Goal: Answer question/provide support

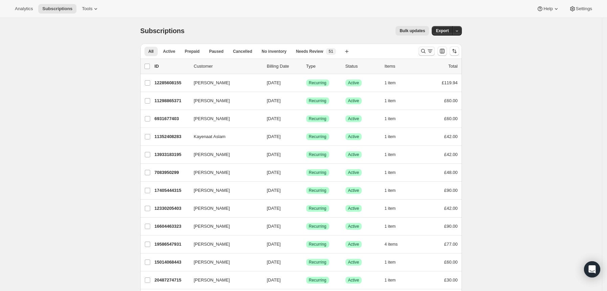
click at [425, 50] on icon "Search and filter results" at bounding box center [423, 51] width 7 height 7
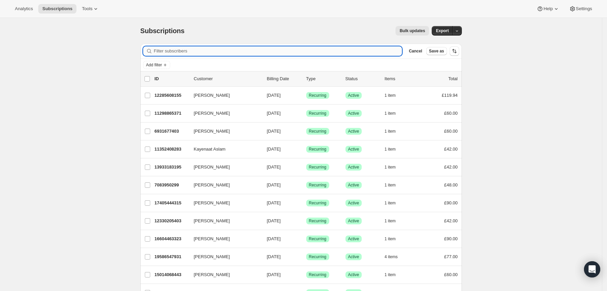
click at [332, 49] on input "Filter subscribers" at bounding box center [278, 50] width 248 height 9
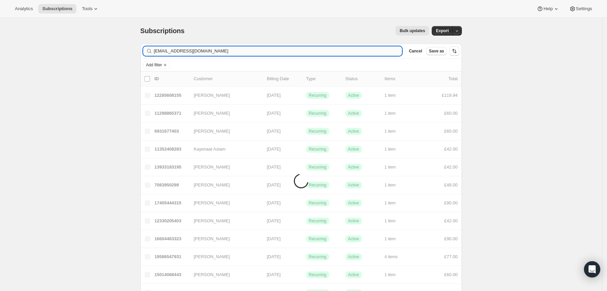
type input "[EMAIL_ADDRESS][DOMAIN_NAME]"
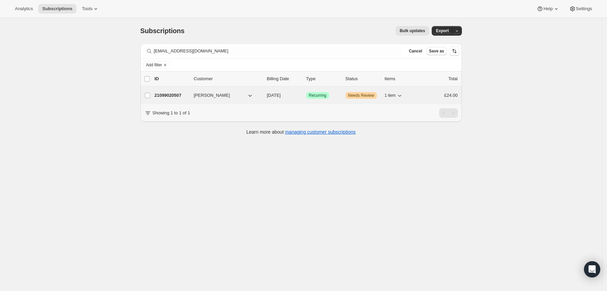
click at [337, 97] on div "Success Recurring" at bounding box center [323, 95] width 34 height 7
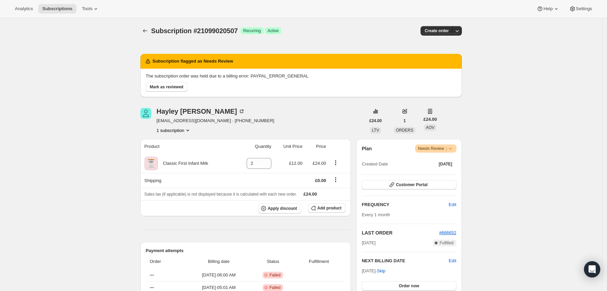
scroll to position [45, 0]
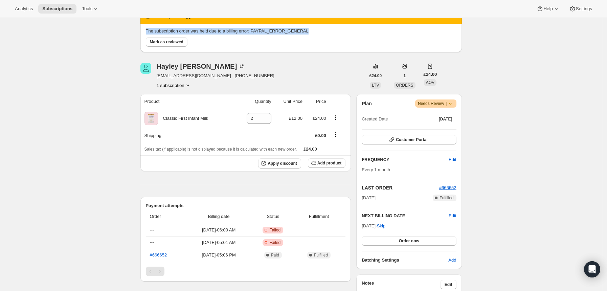
drag, startPoint x: 148, startPoint y: 30, endPoint x: 302, endPoint y: 33, distance: 153.9
click at [302, 33] on p "The subscription order was held due to a billing error: PAYPAL_ERROR_GENERAL" at bounding box center [301, 31] width 310 height 7
copy p "The subscription order was held due to a billing error: PAYPAL_ERROR_GENERAL"
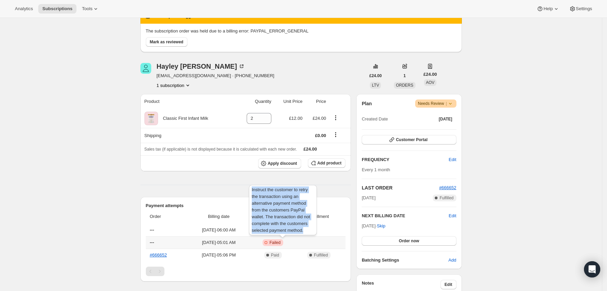
drag, startPoint x: 306, startPoint y: 230, endPoint x: 251, endPoint y: 189, distance: 68.9
click at [251, 189] on div "Instruct the customer to retry the transaction using an alternative payment met…" at bounding box center [283, 211] width 70 height 55
copy span "Instruct the customer to retry the transaction using an alternative payment met…"
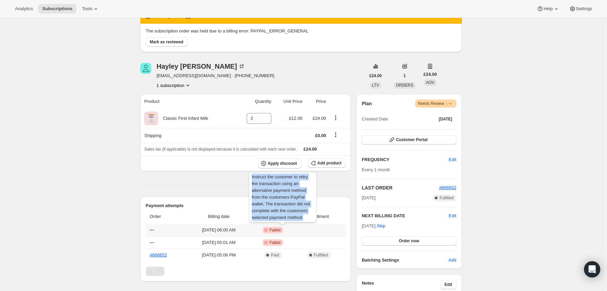
drag, startPoint x: 304, startPoint y: 217, endPoint x: 250, endPoint y: 175, distance: 68.2
click at [250, 175] on div "Instruct the customer to retry the transaction using an alternative payment met…" at bounding box center [283, 198] width 70 height 55
copy span "Instruct the customer to retry the transaction using an alternative payment met…"
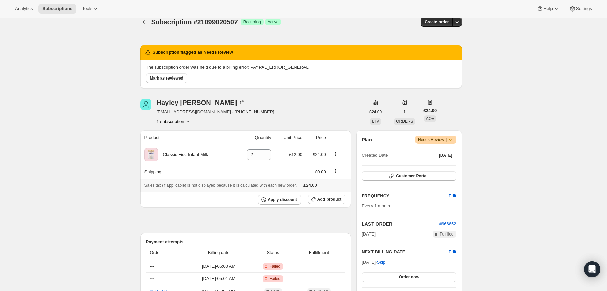
scroll to position [0, 0]
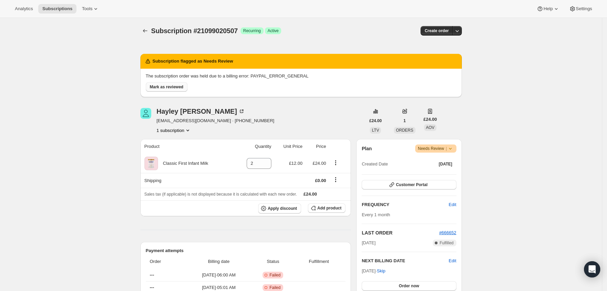
click at [171, 88] on span "Mark as reviewed" at bounding box center [166, 86] width 33 height 5
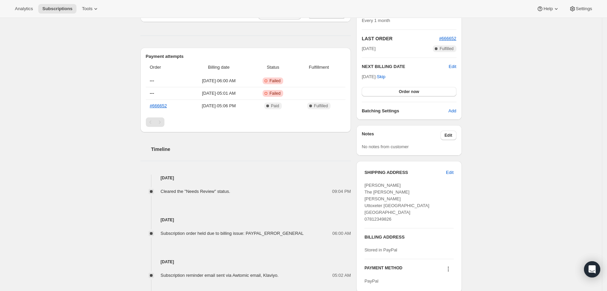
scroll to position [248, 0]
